Goal: Task Accomplishment & Management: Manage account settings

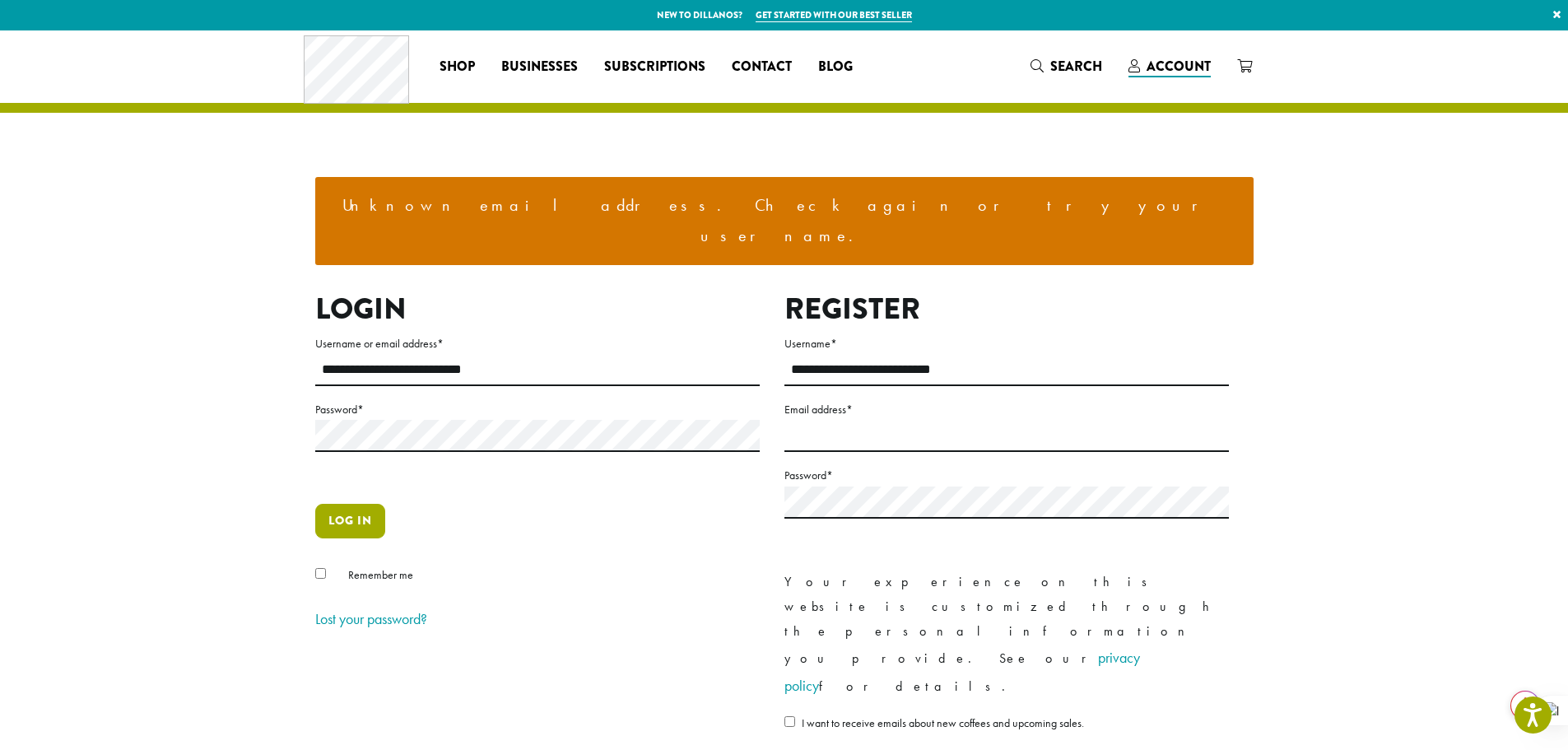
click at [356, 504] on button "Log in" at bounding box center [350, 521] width 70 height 35
click at [397, 399] on label "Password *" at bounding box center [537, 409] width 444 height 20
click at [335, 504] on button "Log in" at bounding box center [350, 521] width 70 height 35
click at [344, 504] on button "Log in" at bounding box center [350, 521] width 70 height 35
